Goal: Task Accomplishment & Management: Complete application form

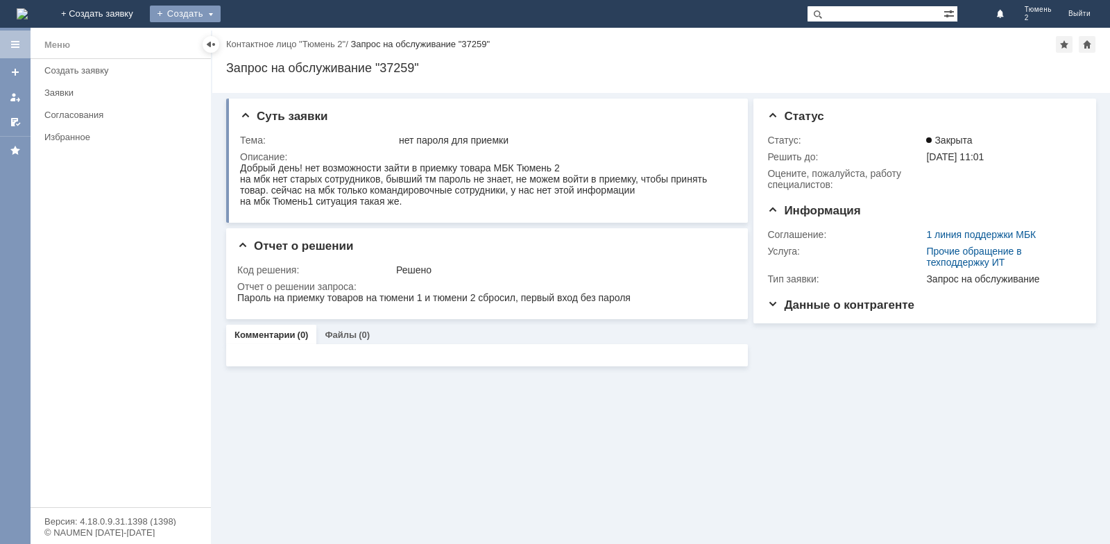
click at [221, 9] on div "Создать" at bounding box center [185, 14] width 71 height 17
click at [258, 43] on link "Заявка" at bounding box center [205, 41] width 105 height 17
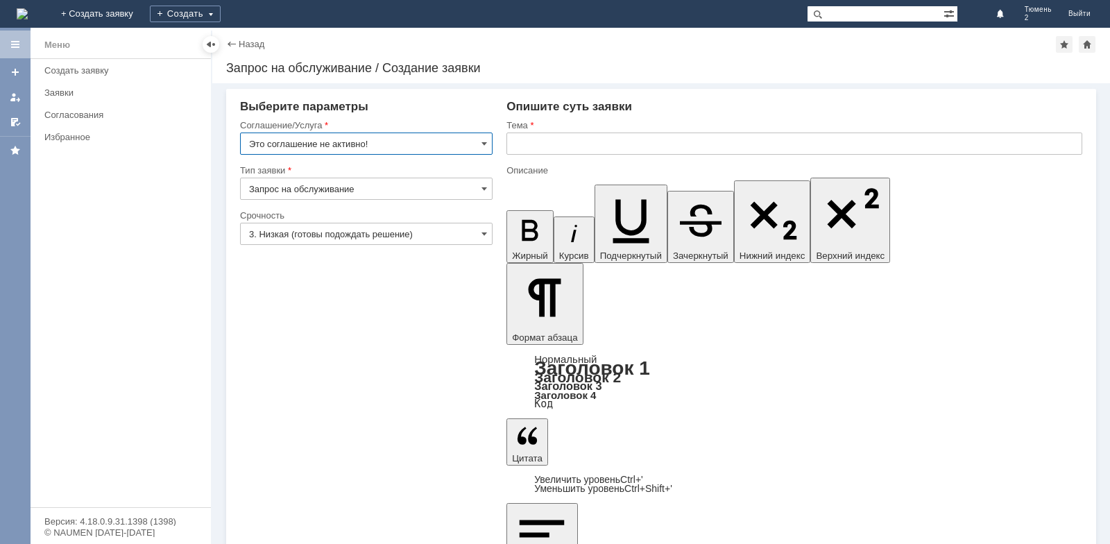
click at [479, 142] on input "Это соглашение не активно!" at bounding box center [366, 143] width 252 height 22
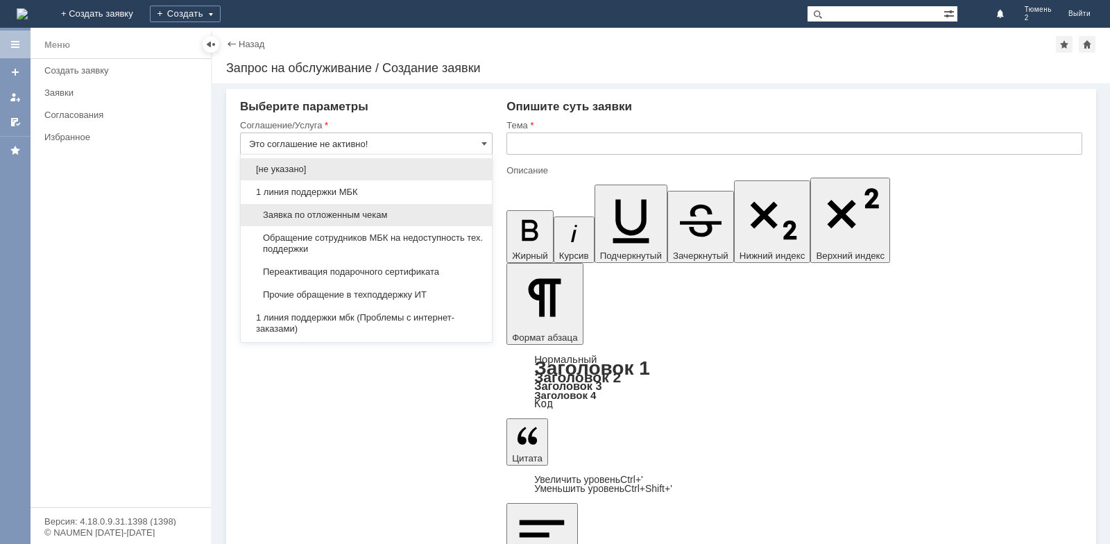
click at [465, 214] on span "Заявка по отложенным чекам" at bounding box center [366, 214] width 234 height 11
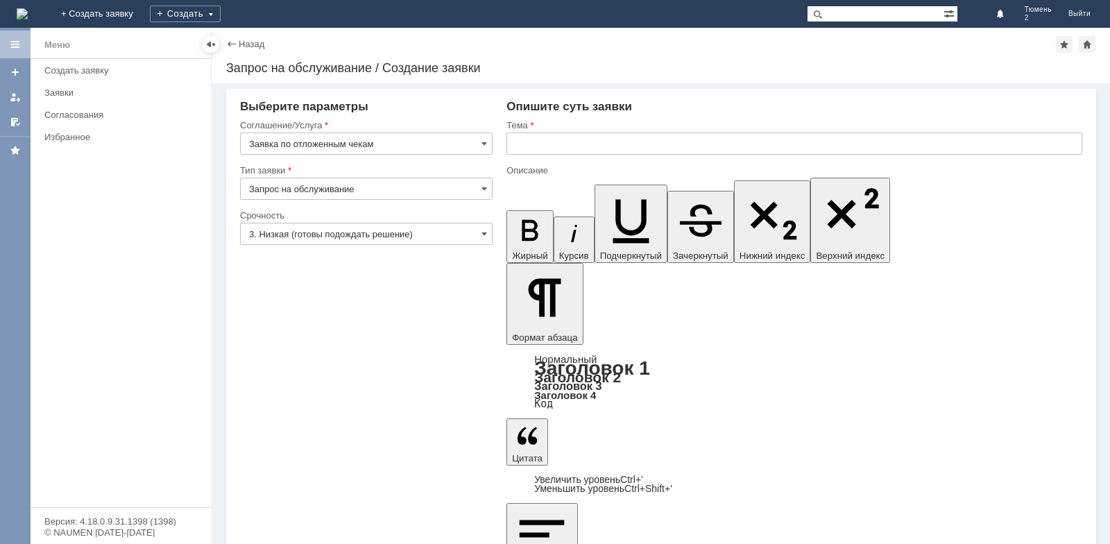
type input "Заявка по отложенным чекам"
click at [543, 143] on input "text" at bounding box center [794, 143] width 576 height 22
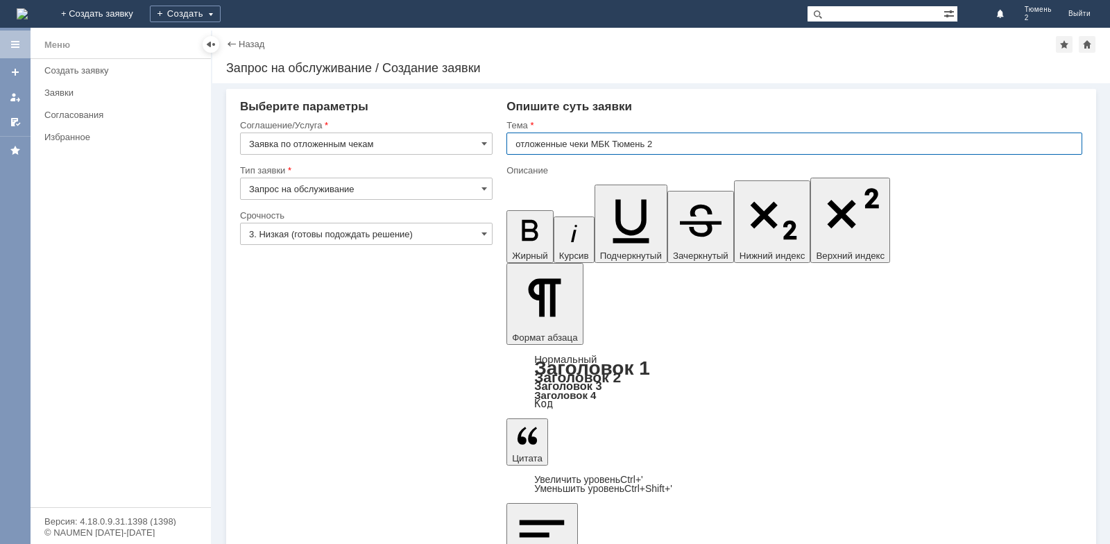
type input "отложенные чеки МБК Тюмень 2"
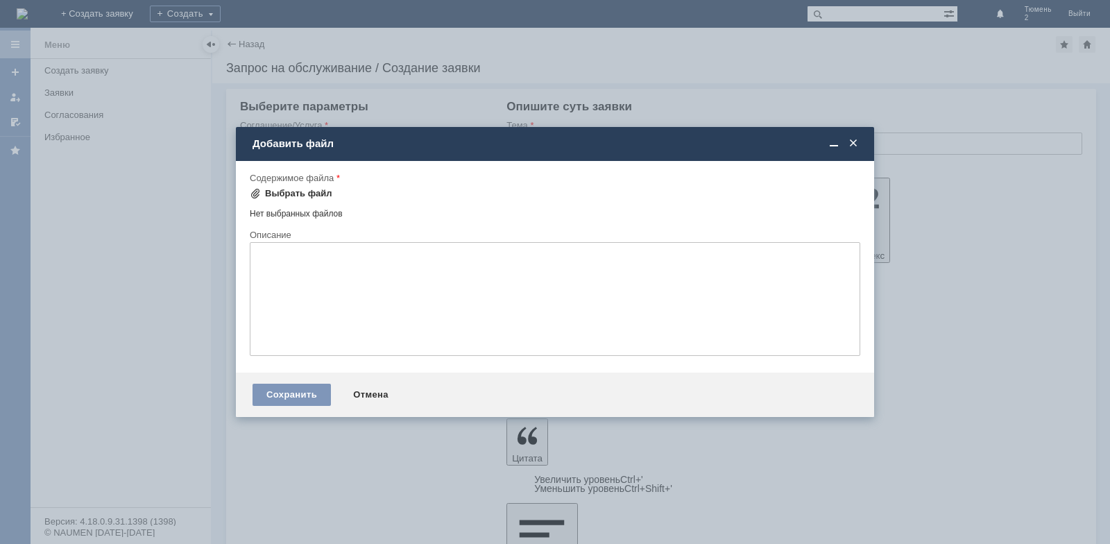
click at [262, 195] on div "Выбрать файл" at bounding box center [291, 193] width 83 height 11
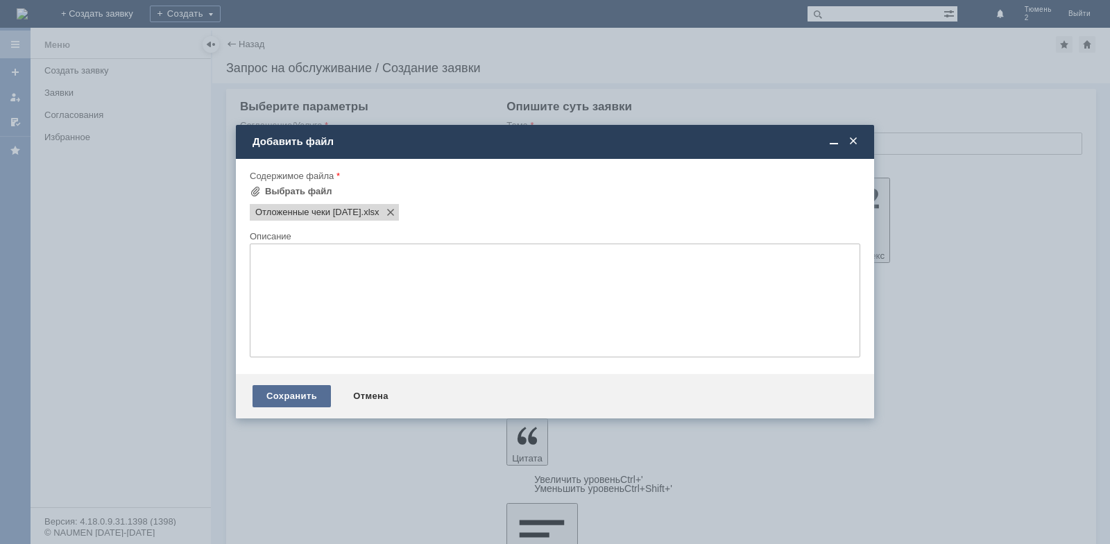
click at [293, 392] on div "Сохранить" at bounding box center [291, 396] width 78 height 22
